Goal: Check status: Check status

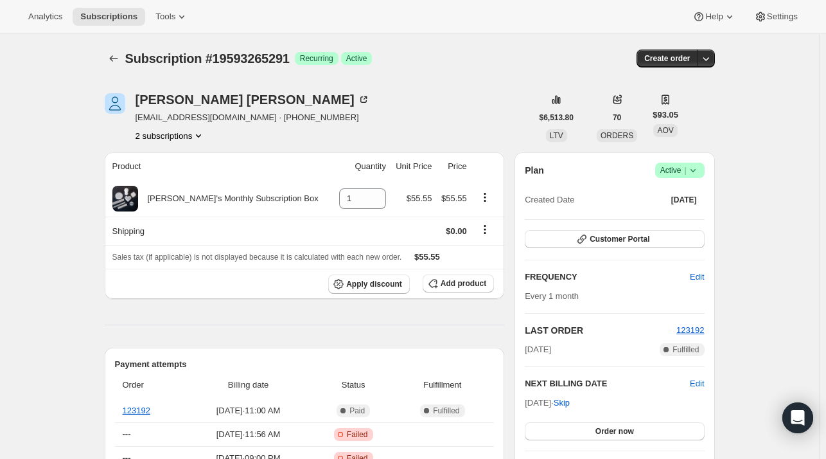
click at [197, 135] on icon "Product actions" at bounding box center [198, 135] width 13 height 13
click at [181, 156] on span "18852675723" at bounding box center [173, 159] width 89 height 13
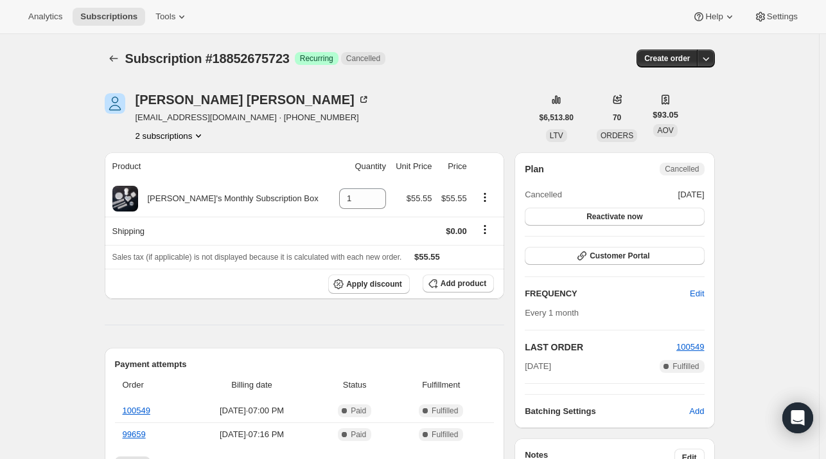
click at [196, 140] on icon "Product actions" at bounding box center [198, 135] width 13 height 13
click at [198, 172] on button "19593265291" at bounding box center [173, 181] width 97 height 21
